Goal: Task Accomplishment & Management: Manage account settings

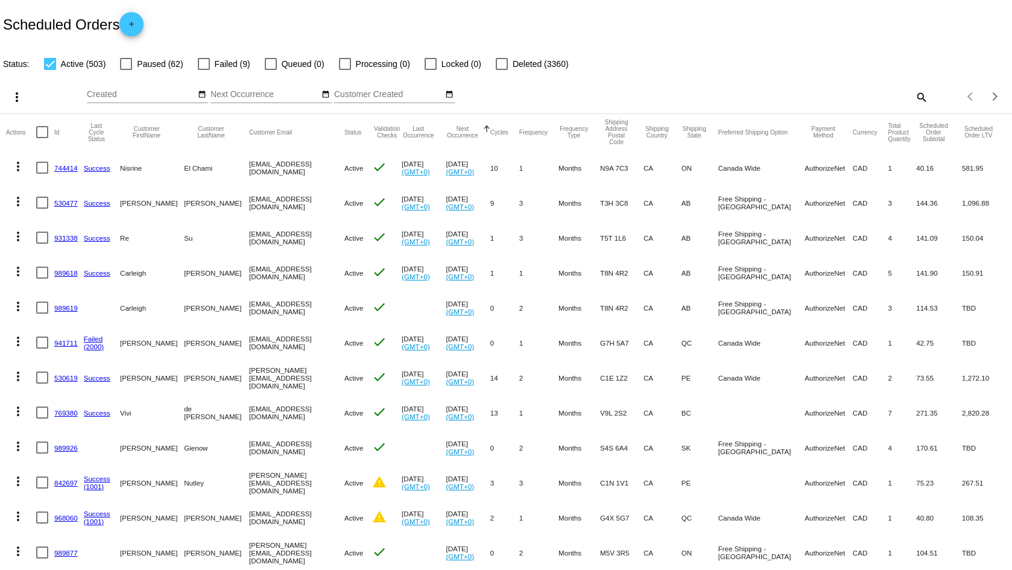
click at [915, 98] on mat-icon "search" at bounding box center [921, 96] width 14 height 19
click at [885, 101] on div "Search" at bounding box center [801, 92] width 252 height 24
click at [738, 90] on input "Search" at bounding box center [801, 95] width 252 height 10
click at [917, 103] on mat-icon "search" at bounding box center [921, 96] width 14 height 19
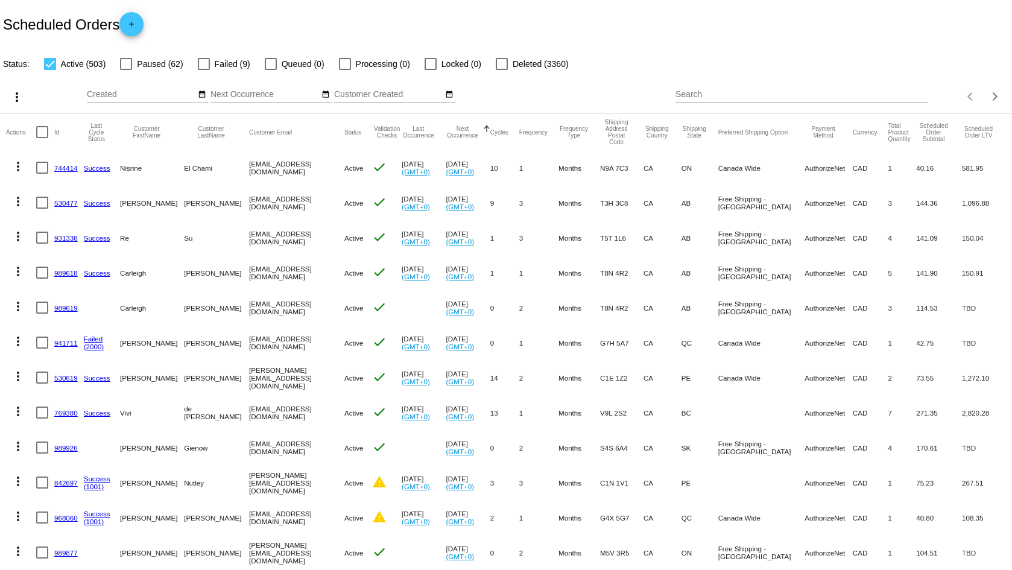
click at [675, 96] on input "Search" at bounding box center [801, 95] width 252 height 10
paste input "[EMAIL_ADDRESS][DOMAIN_NAME]>"
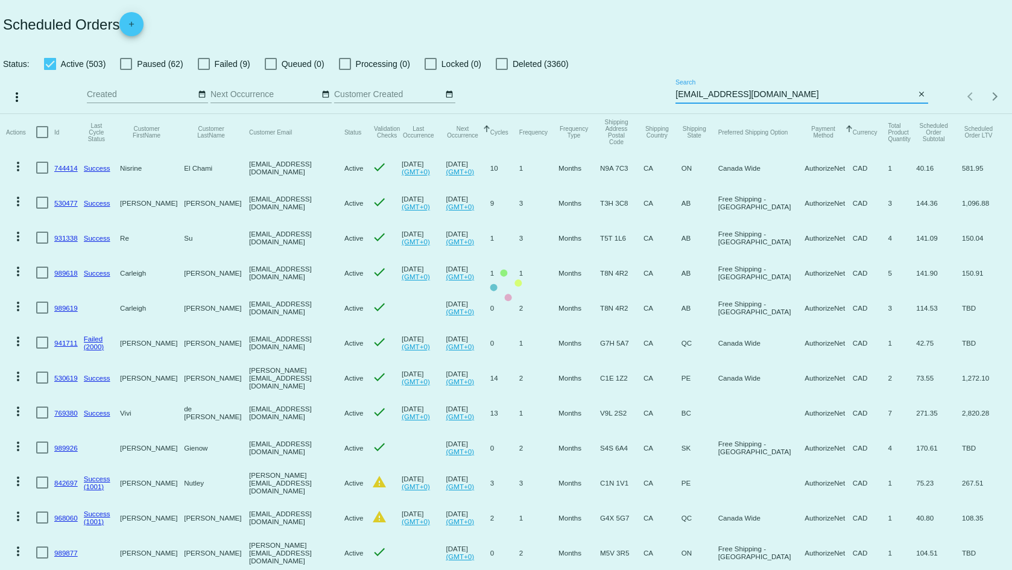
type input "[EMAIL_ADDRESS][DOMAIN_NAME]"
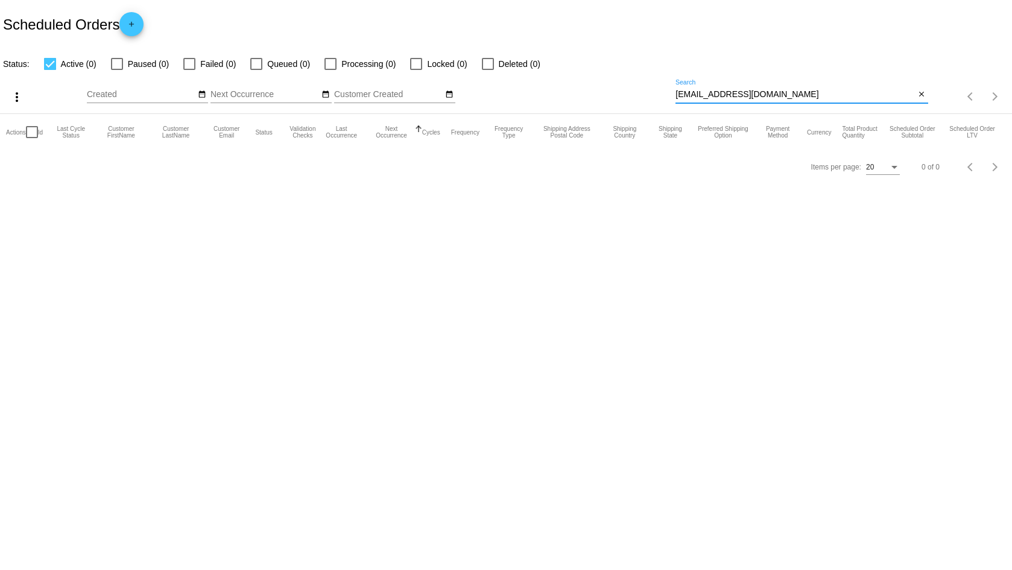
click at [47, 65] on div at bounding box center [50, 64] width 12 height 12
click at [49, 70] on input "Active (0)" at bounding box center [49, 70] width 1 height 1
checkbox input "false"
click at [188, 65] on div at bounding box center [189, 64] width 12 height 12
click at [189, 70] on input "Failed (0)" at bounding box center [189, 70] width 1 height 1
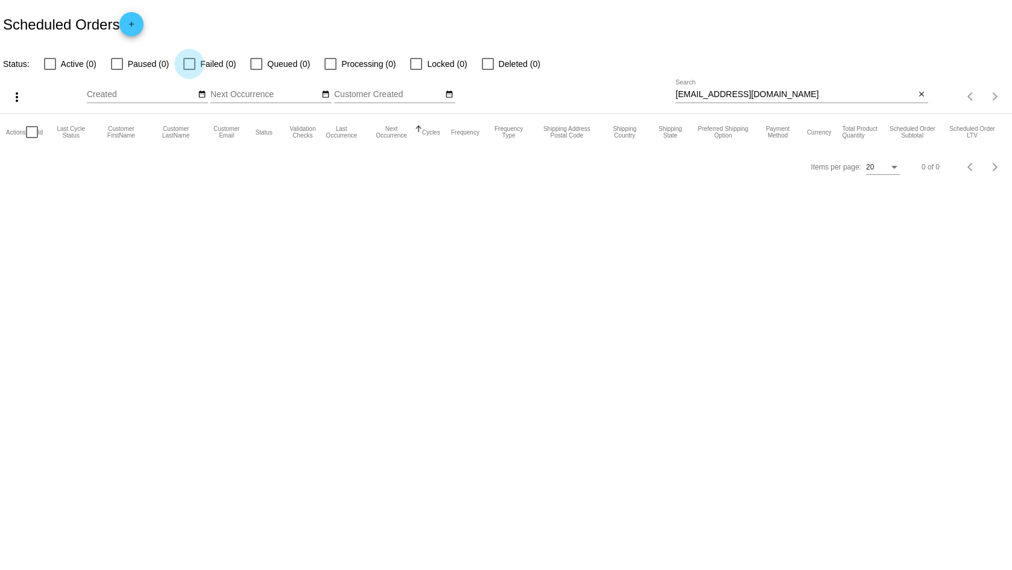
checkbox input "true"
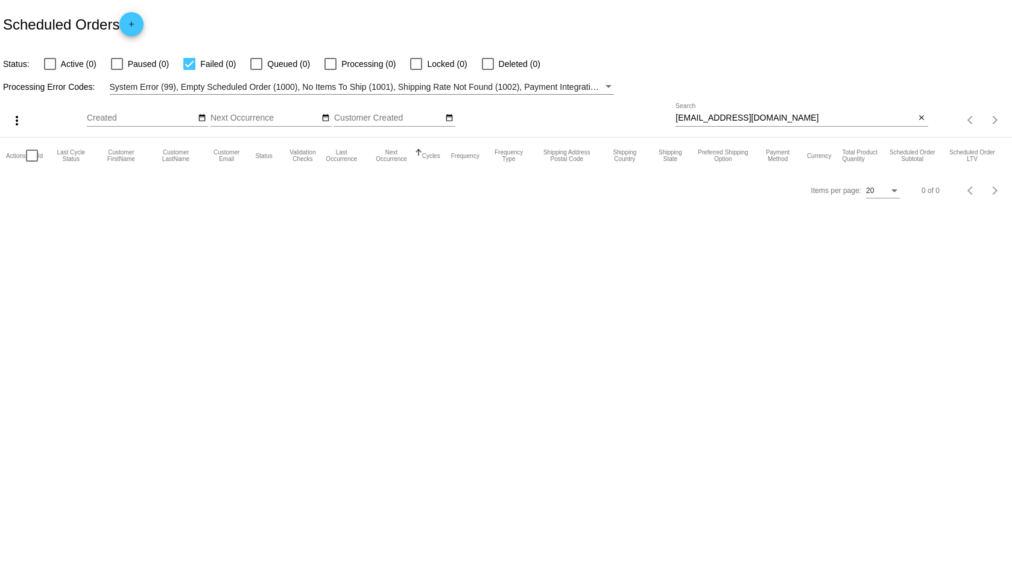
click at [114, 62] on div at bounding box center [117, 64] width 12 height 12
click at [116, 70] on input "Paused (0)" at bounding box center [116, 70] width 1 height 1
checkbox input "true"
click at [495, 68] on label "Deleted (0)" at bounding box center [511, 64] width 58 height 14
click at [488, 70] on input "Deleted (0)" at bounding box center [487, 70] width 1 height 1
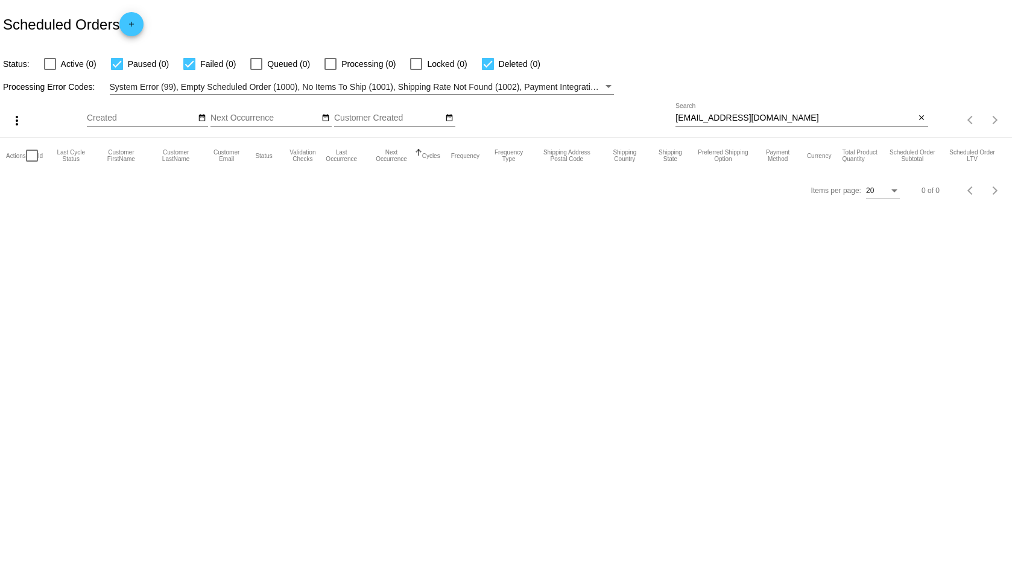
click at [488, 68] on div at bounding box center [488, 64] width 12 height 12
click at [488, 70] on input "Deleted (0)" at bounding box center [487, 70] width 1 height 1
checkbox input "false"
click at [200, 63] on label "Failed (0)" at bounding box center [209, 64] width 52 height 14
click at [189, 70] on input "Failed (0)" at bounding box center [189, 70] width 1 height 1
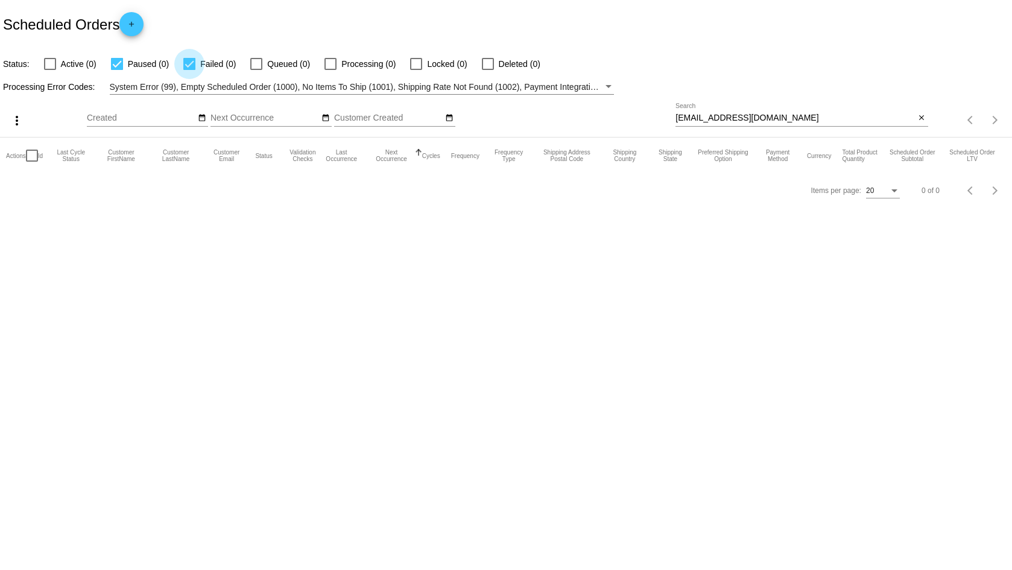
checkbox input "false"
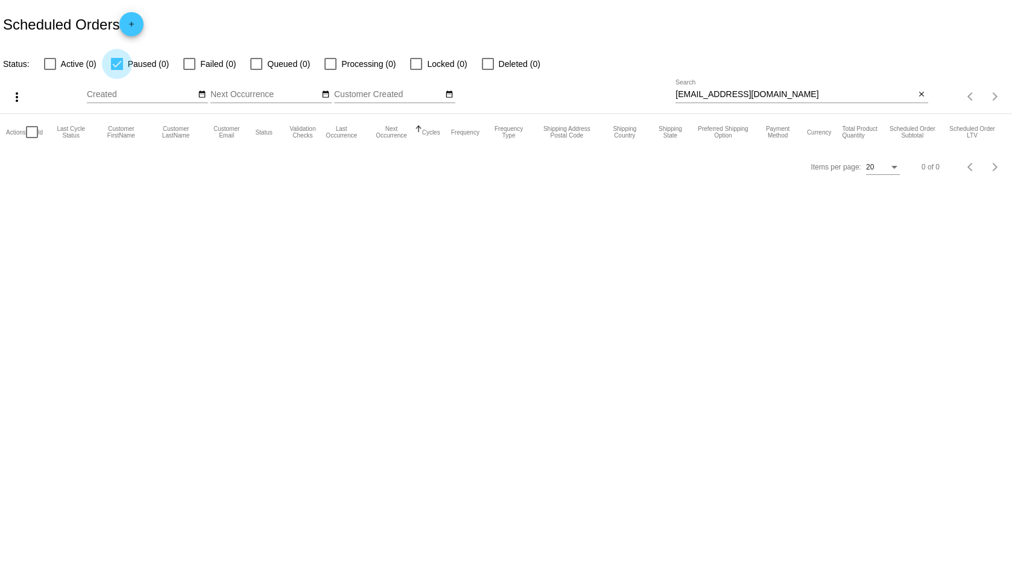
click at [121, 65] on div at bounding box center [117, 64] width 12 height 12
click at [117, 70] on input "Paused (0)" at bounding box center [116, 70] width 1 height 1
checkbox input "false"
click at [46, 64] on div at bounding box center [50, 64] width 12 height 12
click at [49, 70] on input "Active (0)" at bounding box center [49, 70] width 1 height 1
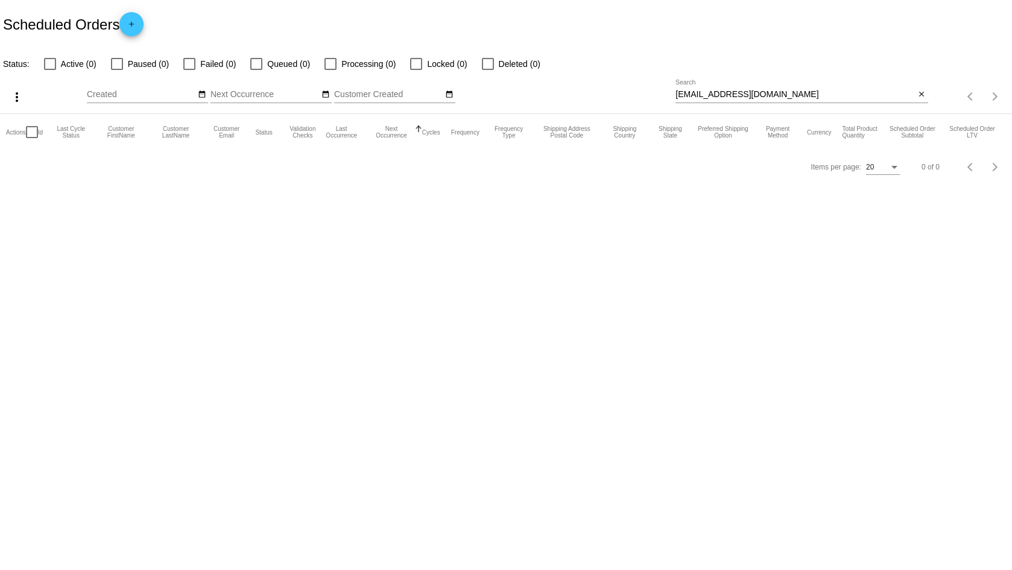
checkbox input "true"
click at [920, 95] on mat-icon "close" at bounding box center [921, 95] width 8 height 10
click at [921, 93] on app-dashboard-scheduled-orders "Scheduled Orders add Status: Active (0) Paused (0) Failed (0) Queued (0) Proces…" at bounding box center [506, 92] width 1012 height 184
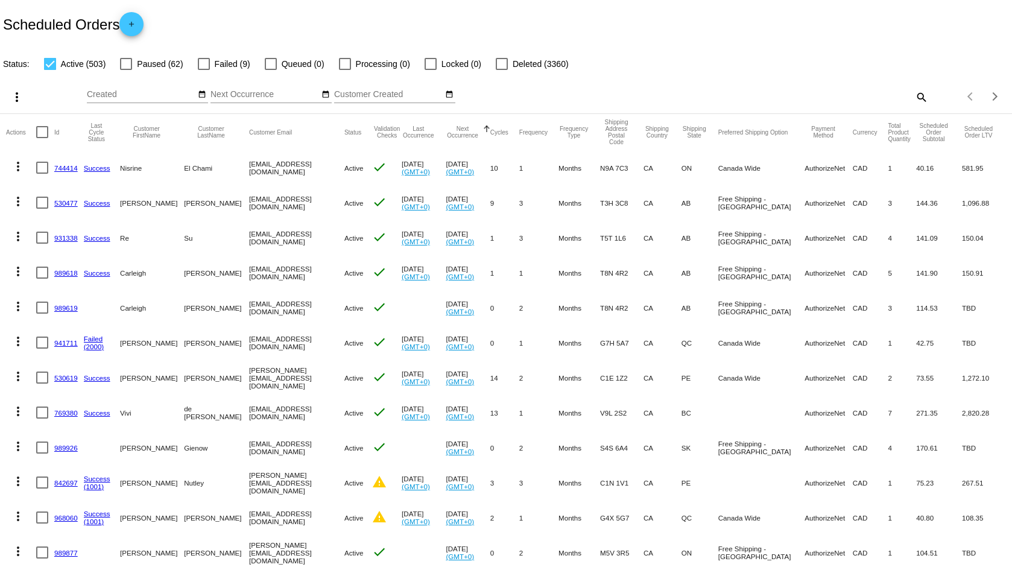
click at [914, 96] on mat-icon "search" at bounding box center [921, 96] width 14 height 19
click at [729, 98] on input "Search" at bounding box center [801, 95] width 252 height 10
paste input "murphyslaa@fmail.com"
type input "murphyslaa@fmail.com"
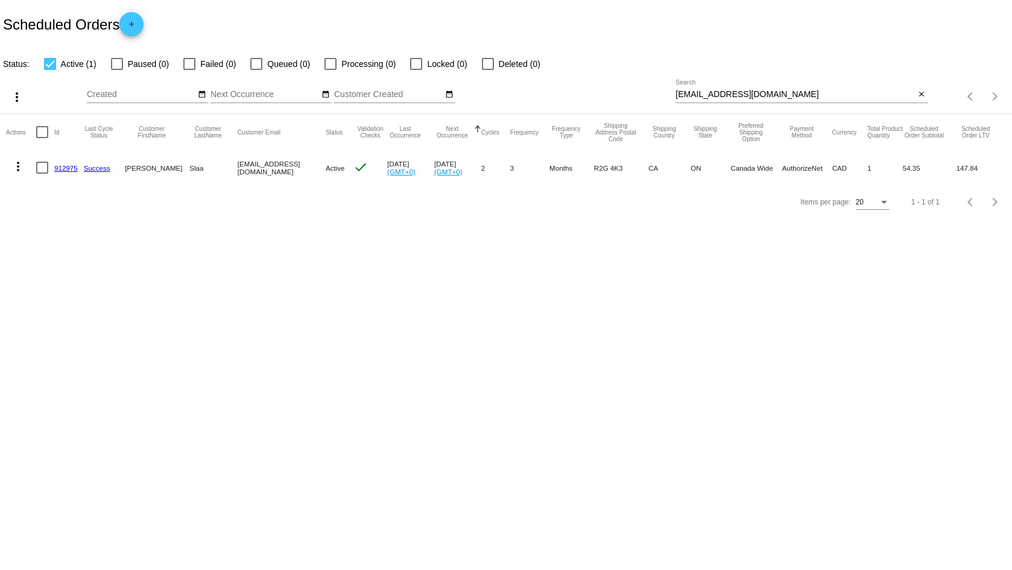
click at [66, 168] on link "912975" at bounding box center [66, 168] width 24 height 8
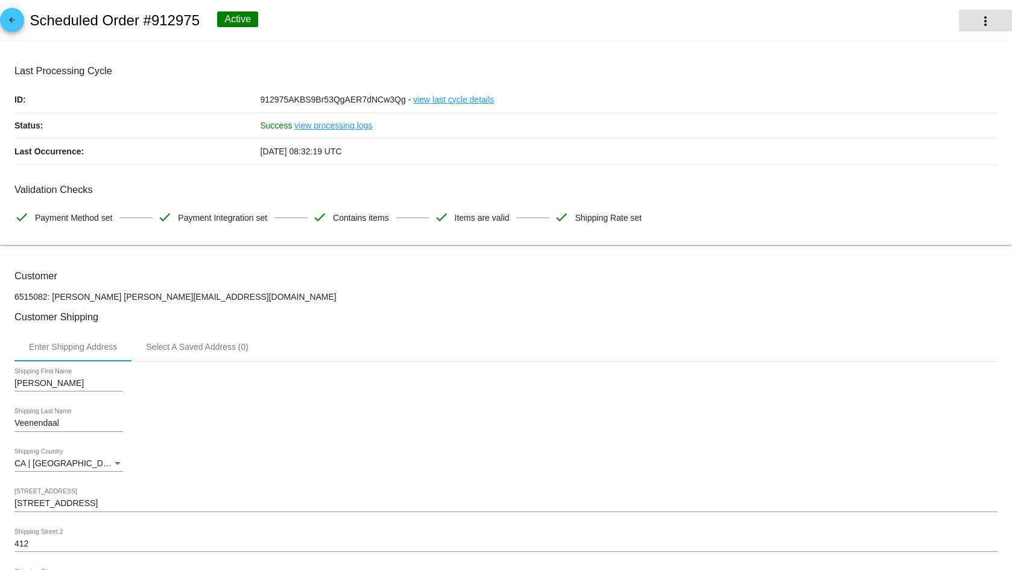
click at [978, 20] on mat-icon "more_vert" at bounding box center [985, 21] width 14 height 14
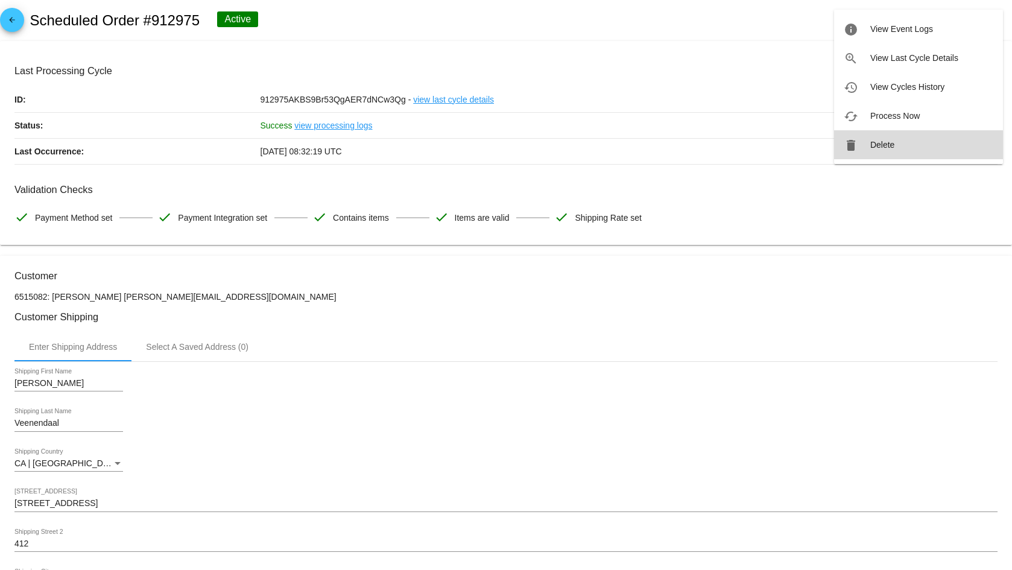
click at [897, 147] on button "delete Delete" at bounding box center [918, 144] width 169 height 29
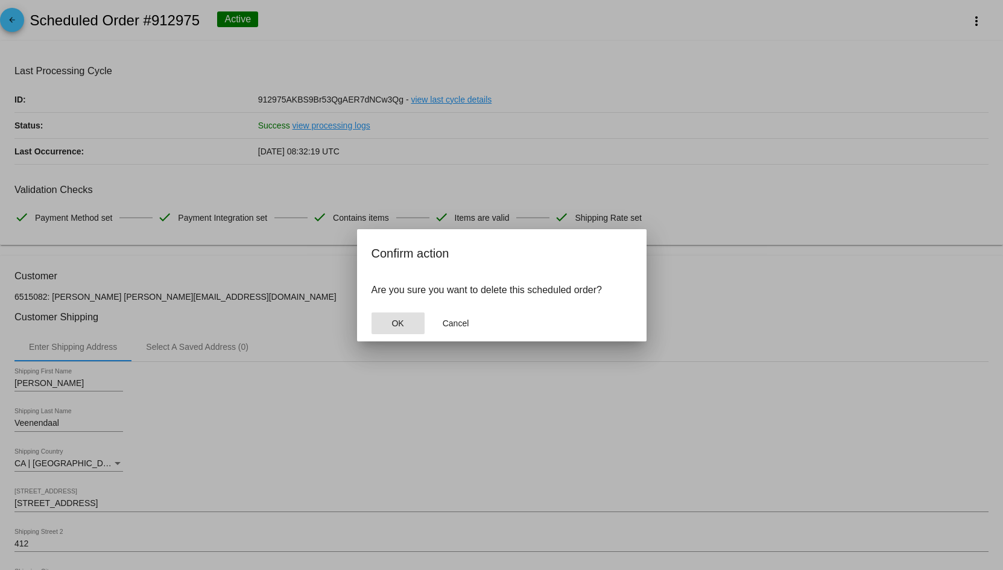
click at [393, 330] on button "OK" at bounding box center [397, 323] width 53 height 22
